Goal: Task Accomplishment & Management: Use online tool/utility

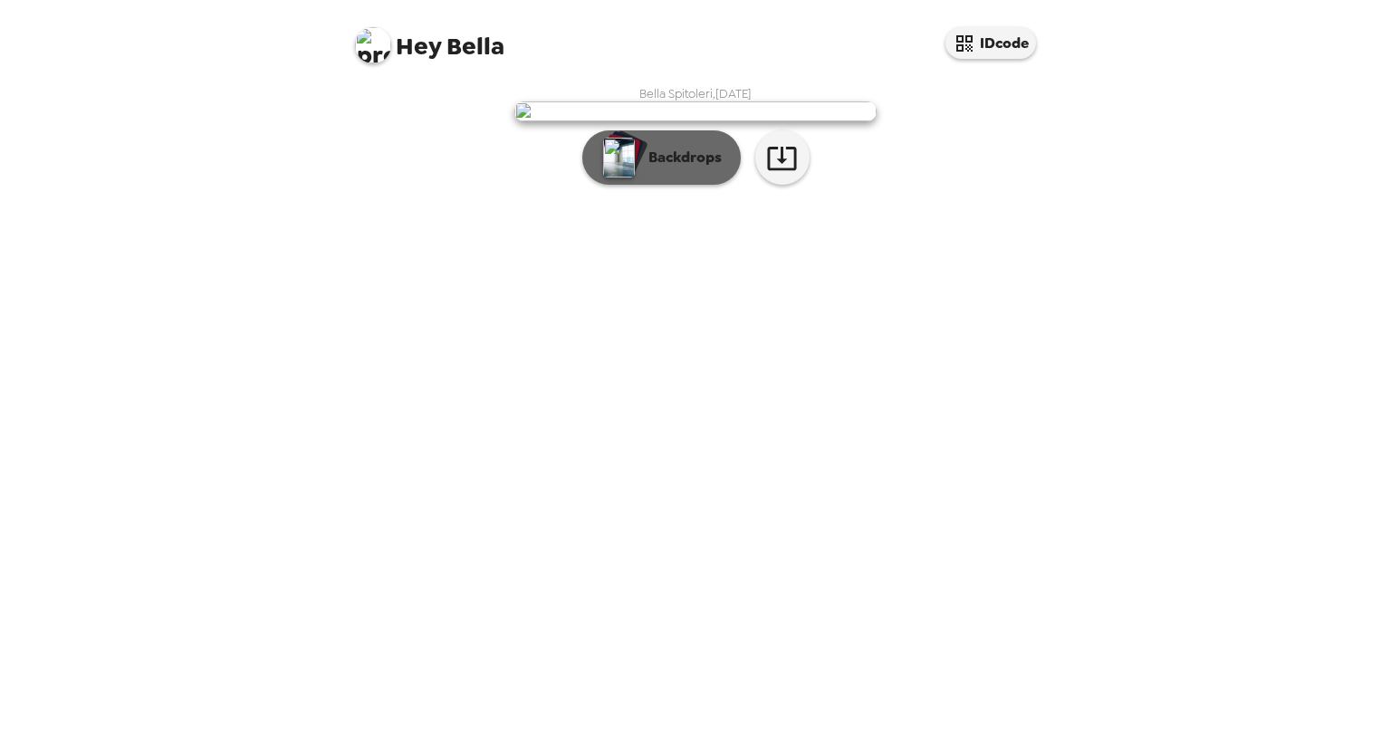
click at [664, 168] on p "Backdrops" at bounding box center [680, 158] width 82 height 22
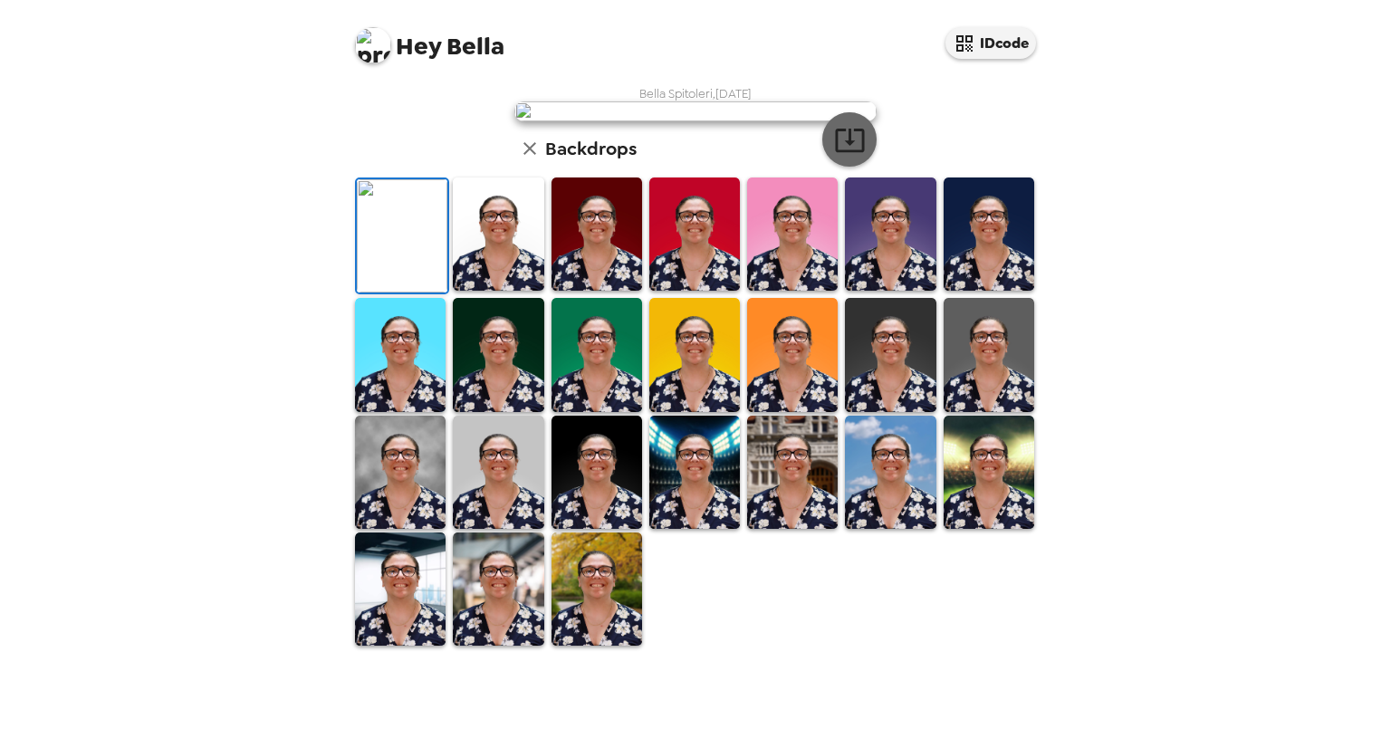
click at [847, 156] on icon "button" at bounding box center [850, 140] width 32 height 32
click at [601, 529] on img at bounding box center [597, 472] width 91 height 113
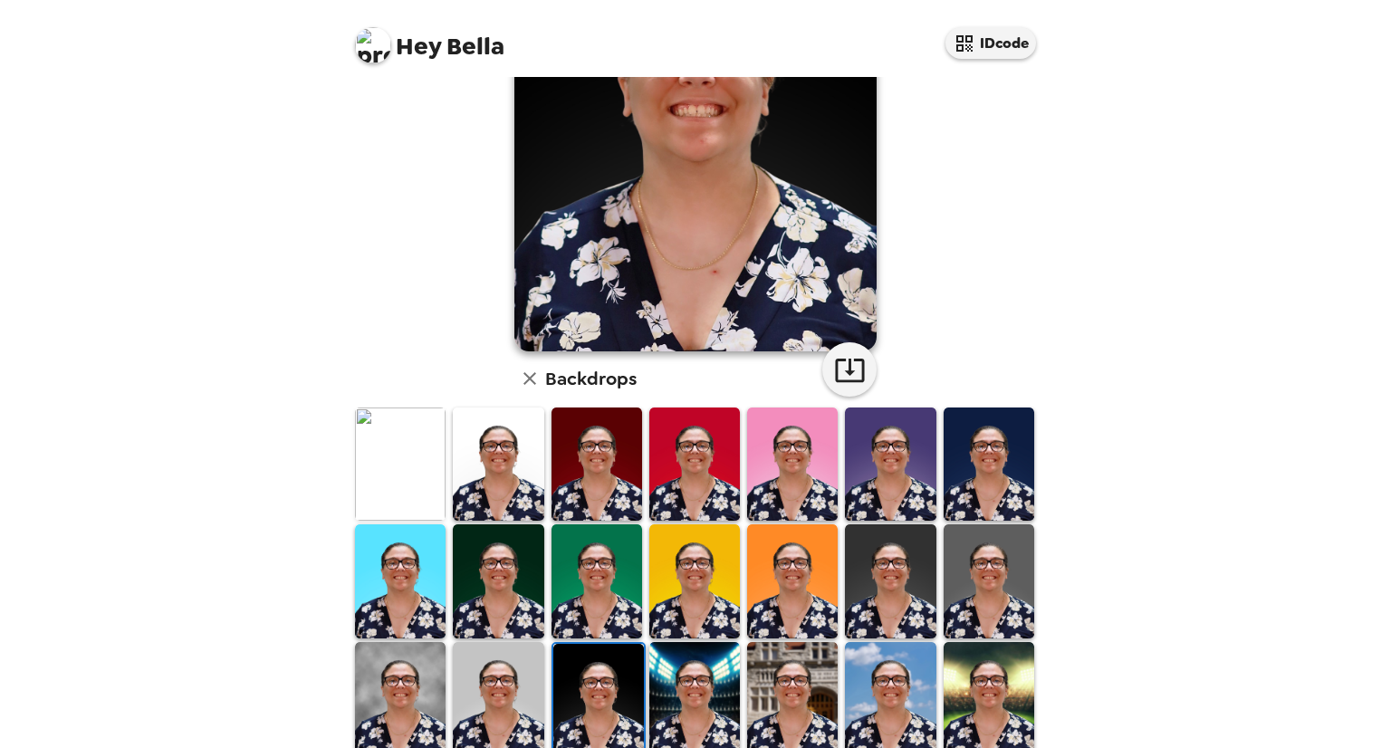
scroll to position [201, 0]
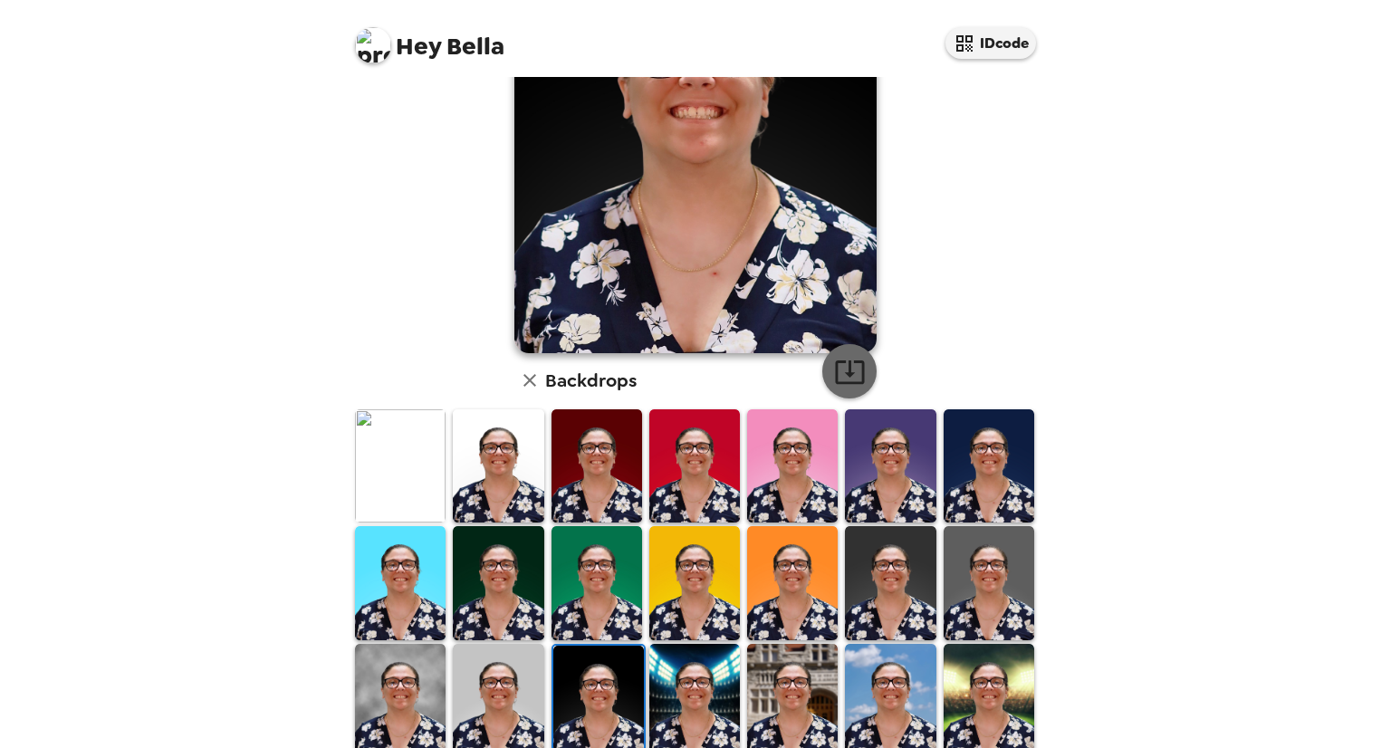
click at [841, 367] on icon "button" at bounding box center [849, 372] width 29 height 24
click at [940, 439] on div at bounding box center [989, 466] width 98 height 117
click at [987, 470] on img at bounding box center [989, 465] width 91 height 113
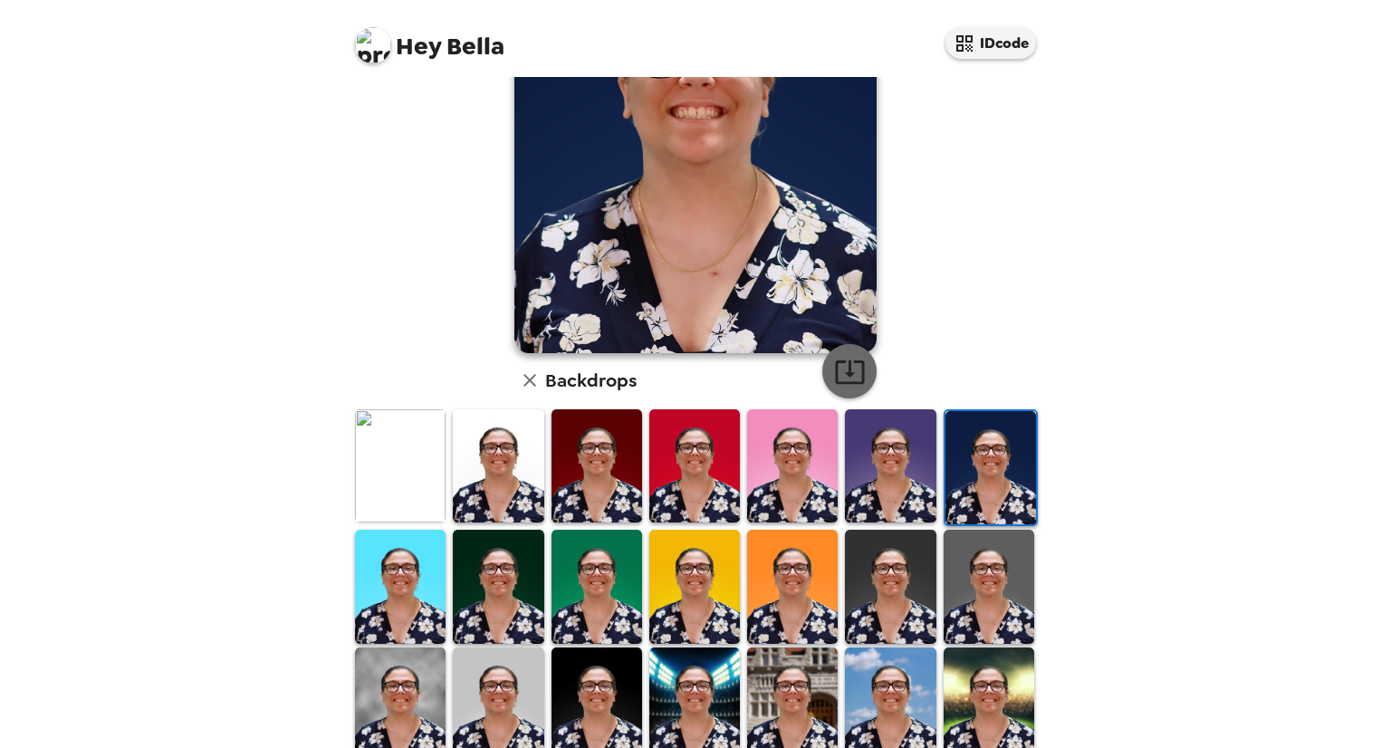
click at [849, 356] on icon "button" at bounding box center [850, 372] width 32 height 32
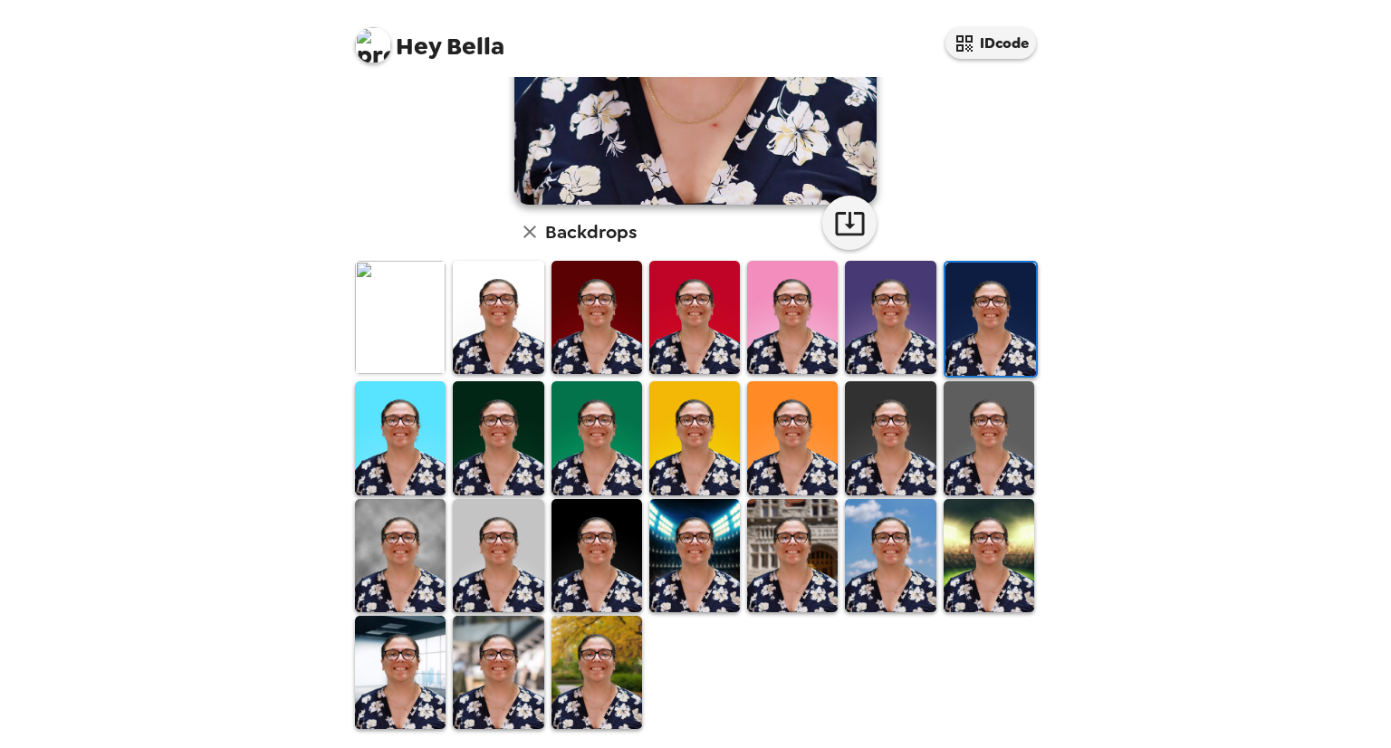
scroll to position [0, 0]
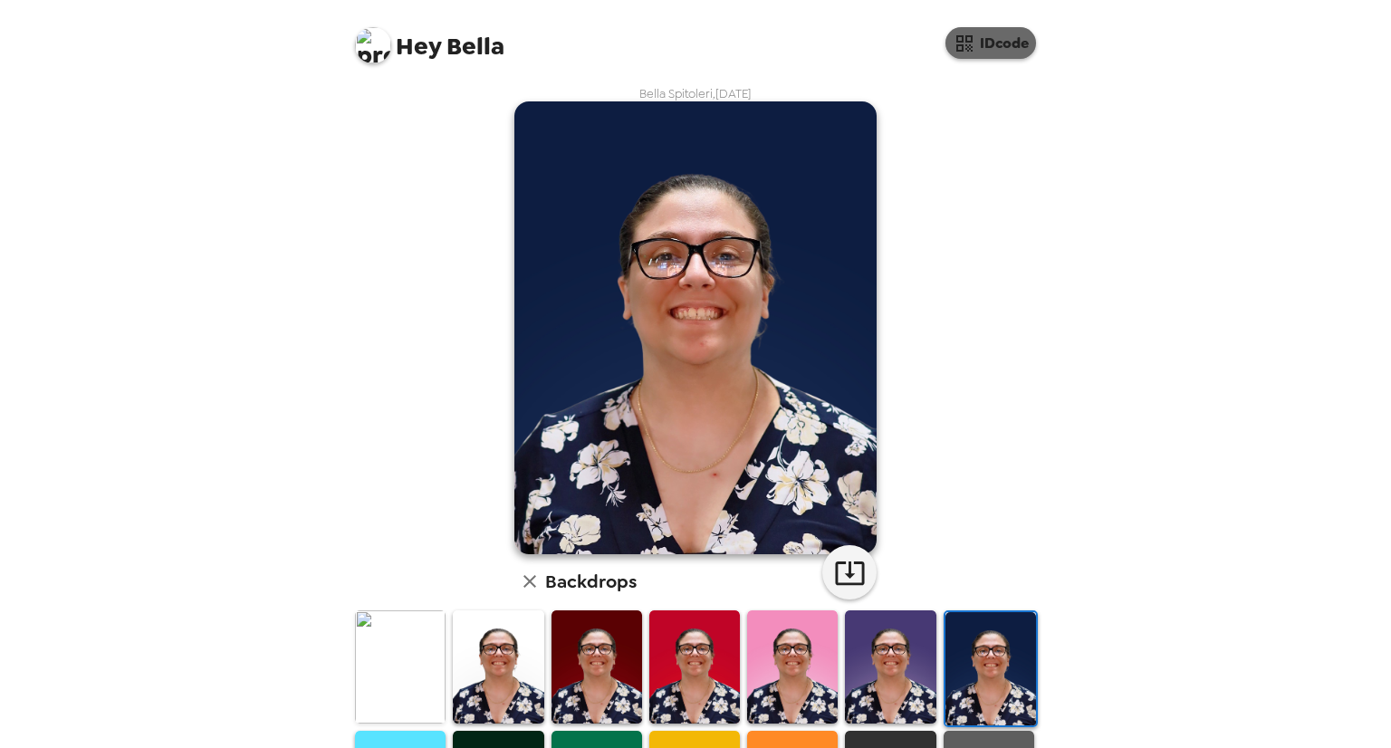
click at [975, 57] on button "IDcode" at bounding box center [991, 43] width 91 height 32
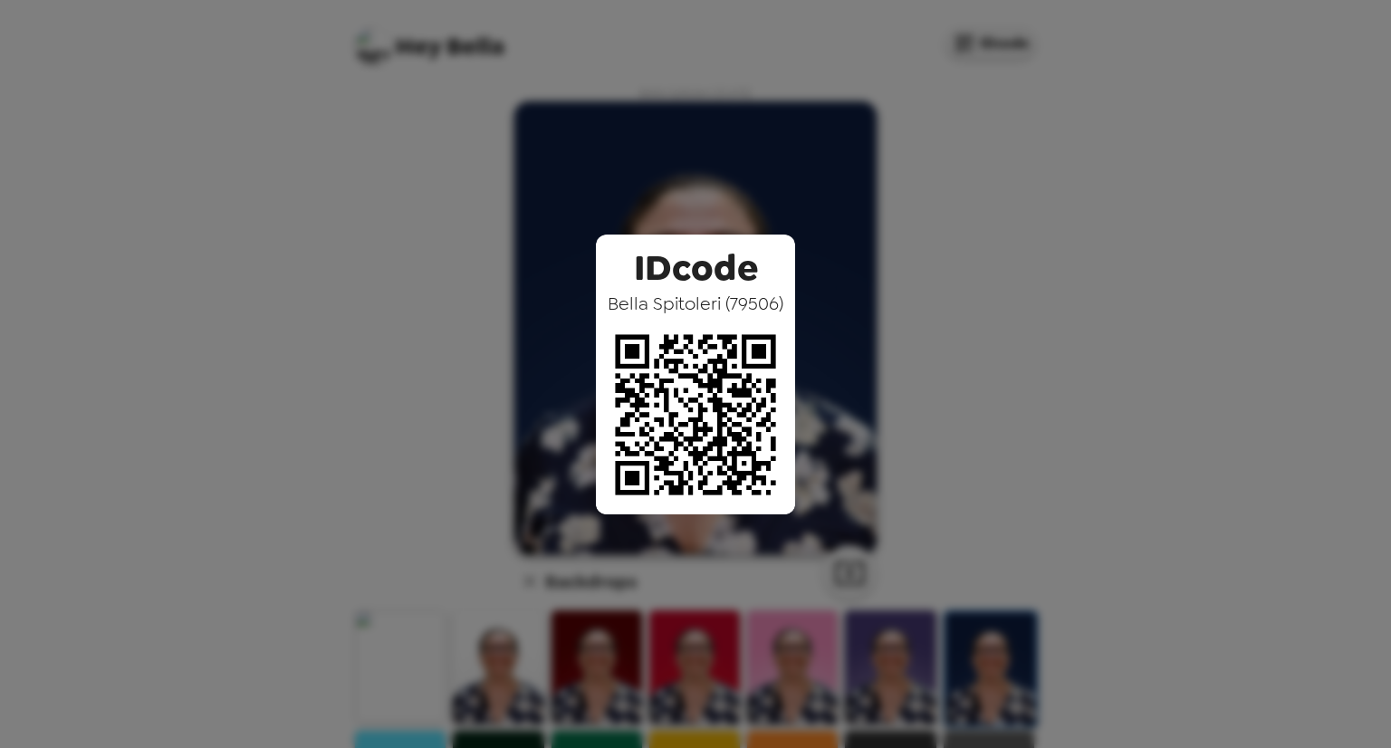
click at [816, 318] on div "IDcode Bella Spitoleri ( 79506 )" at bounding box center [695, 374] width 1391 height 748
